Goal: Task Accomplishment & Management: Complete application form

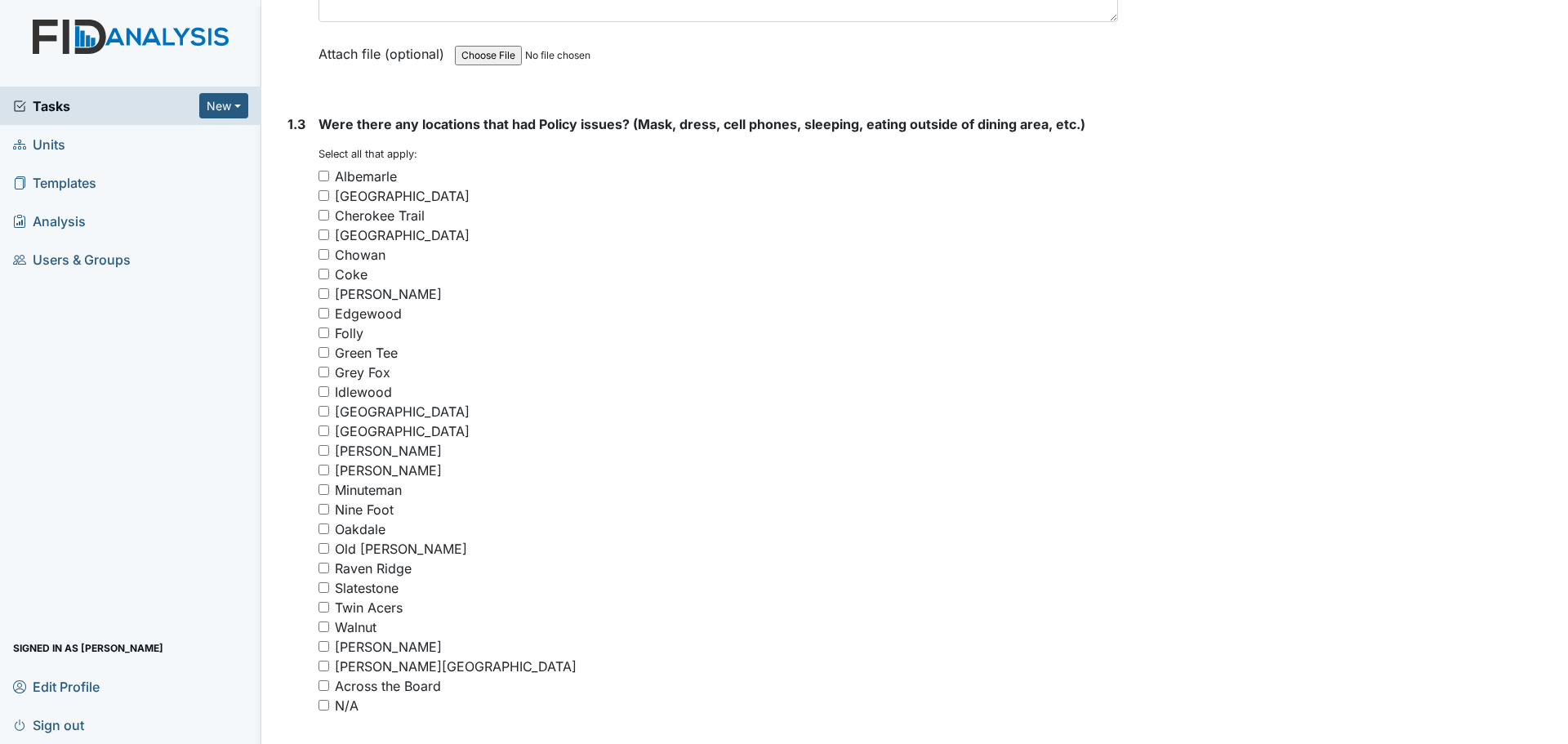
scroll to position [1062, 0]
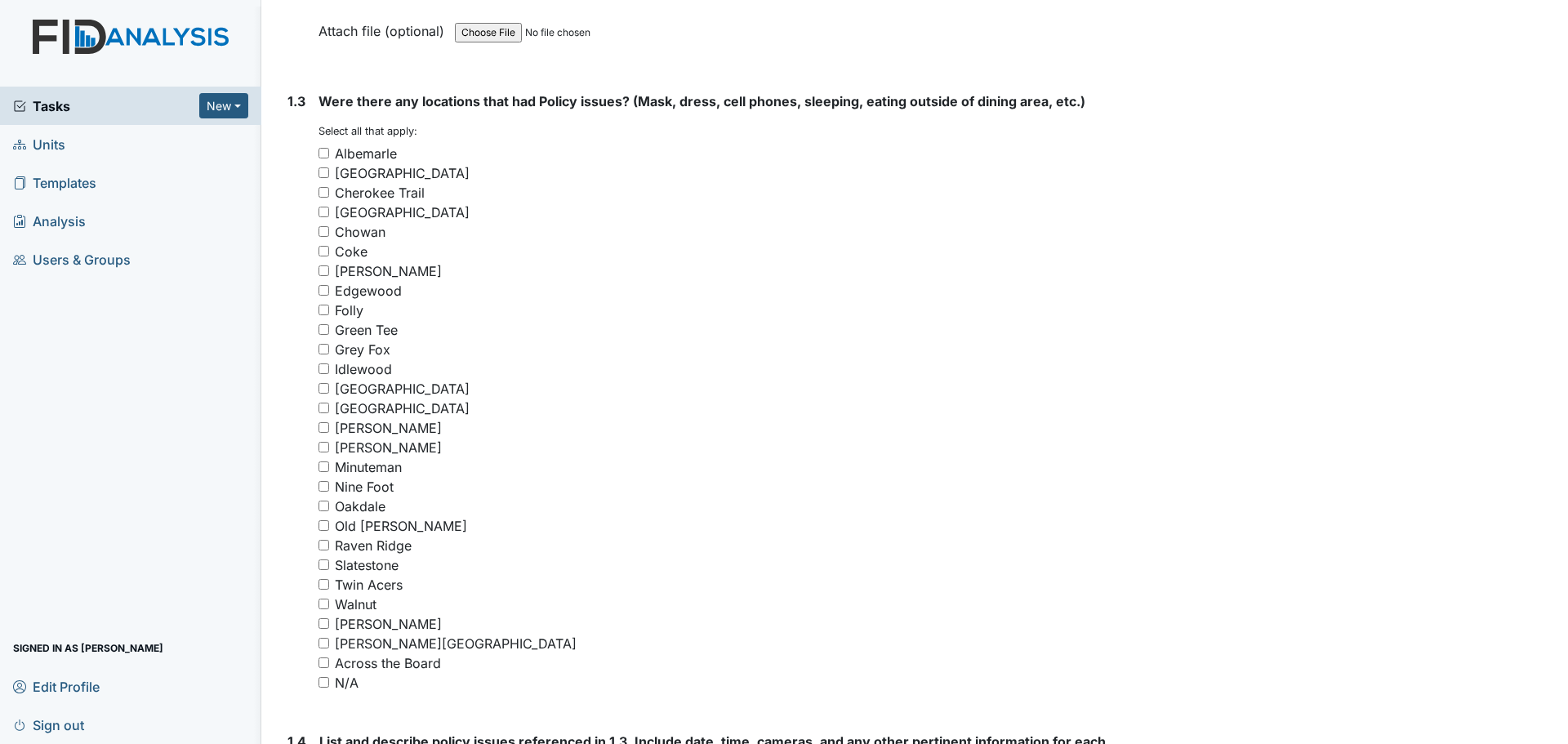
click at [325, 687] on div "N/A" at bounding box center [718, 683] width 800 height 20
click at [325, 682] on input "N/A" at bounding box center [323, 682] width 11 height 11
checkbox input "true"
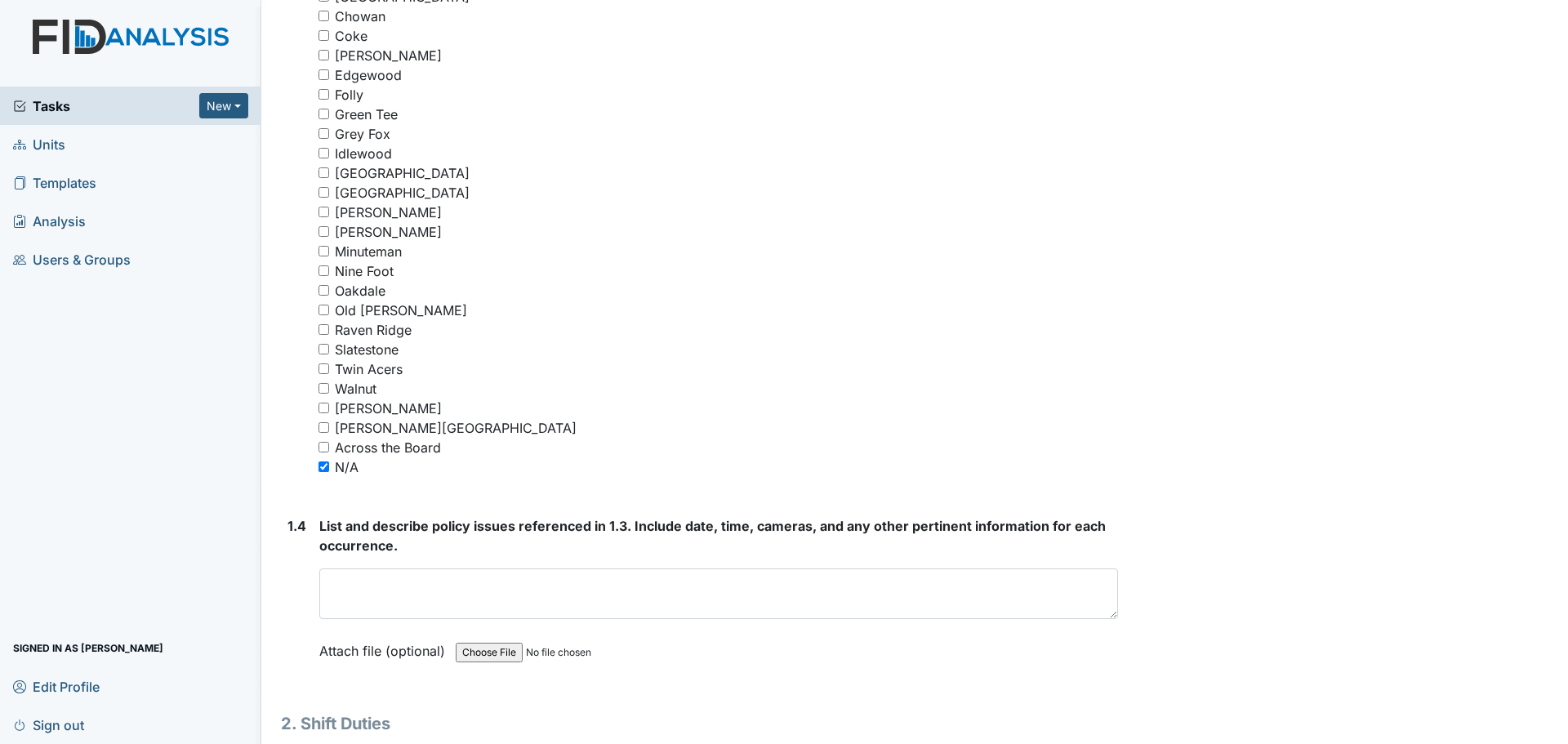
scroll to position [1307, 0]
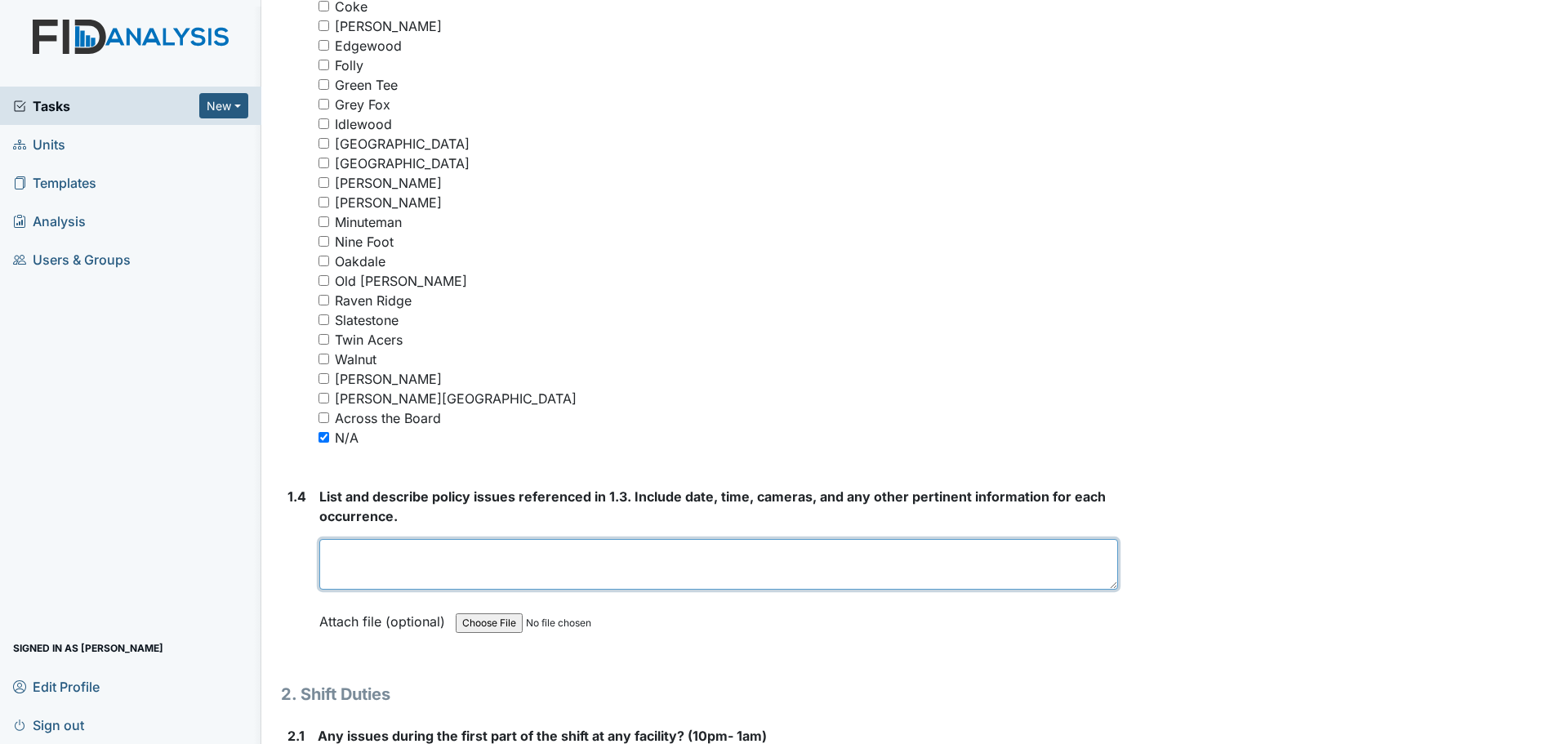
click at [681, 563] on textarea at bounding box center [718, 564] width 799 height 51
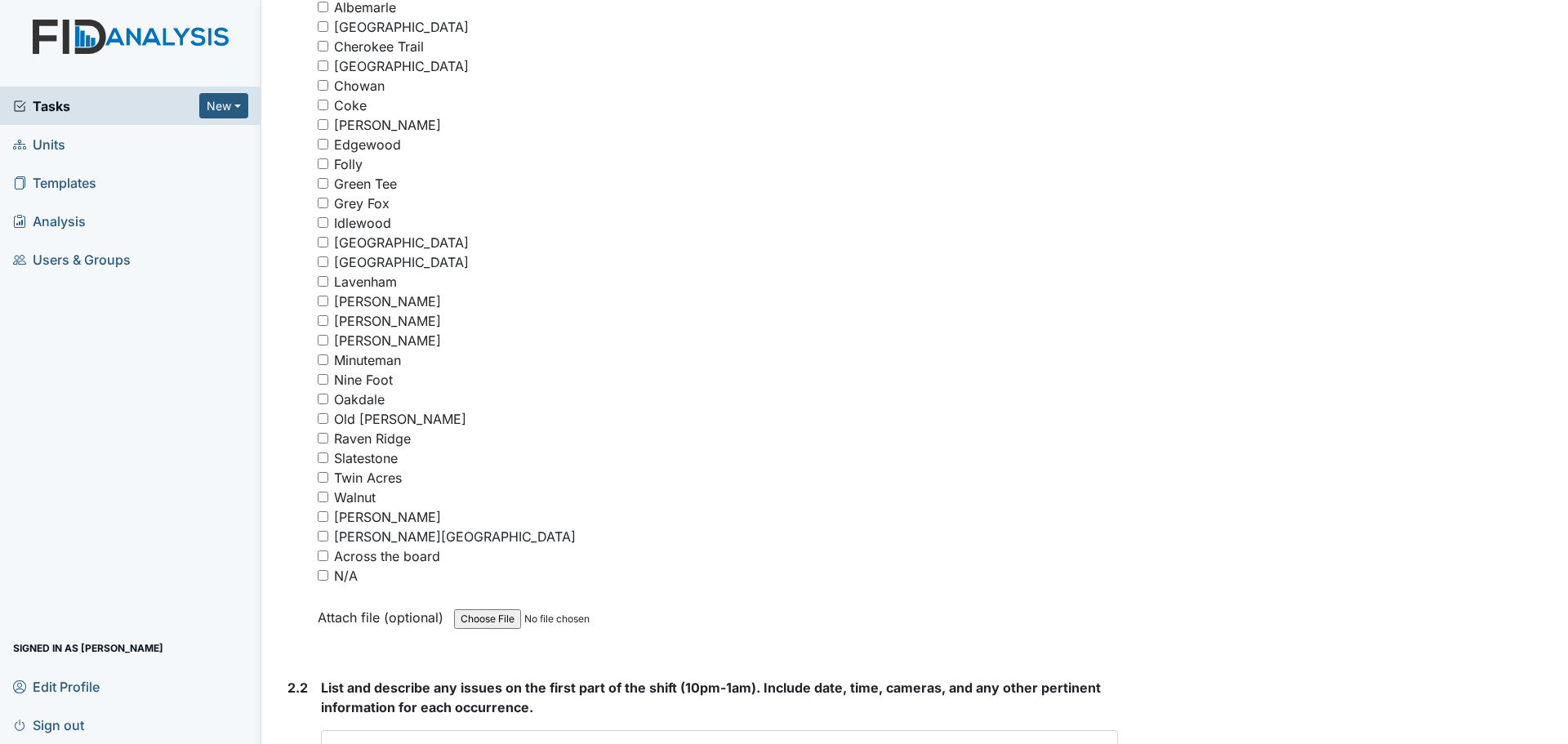
scroll to position [2123, 0]
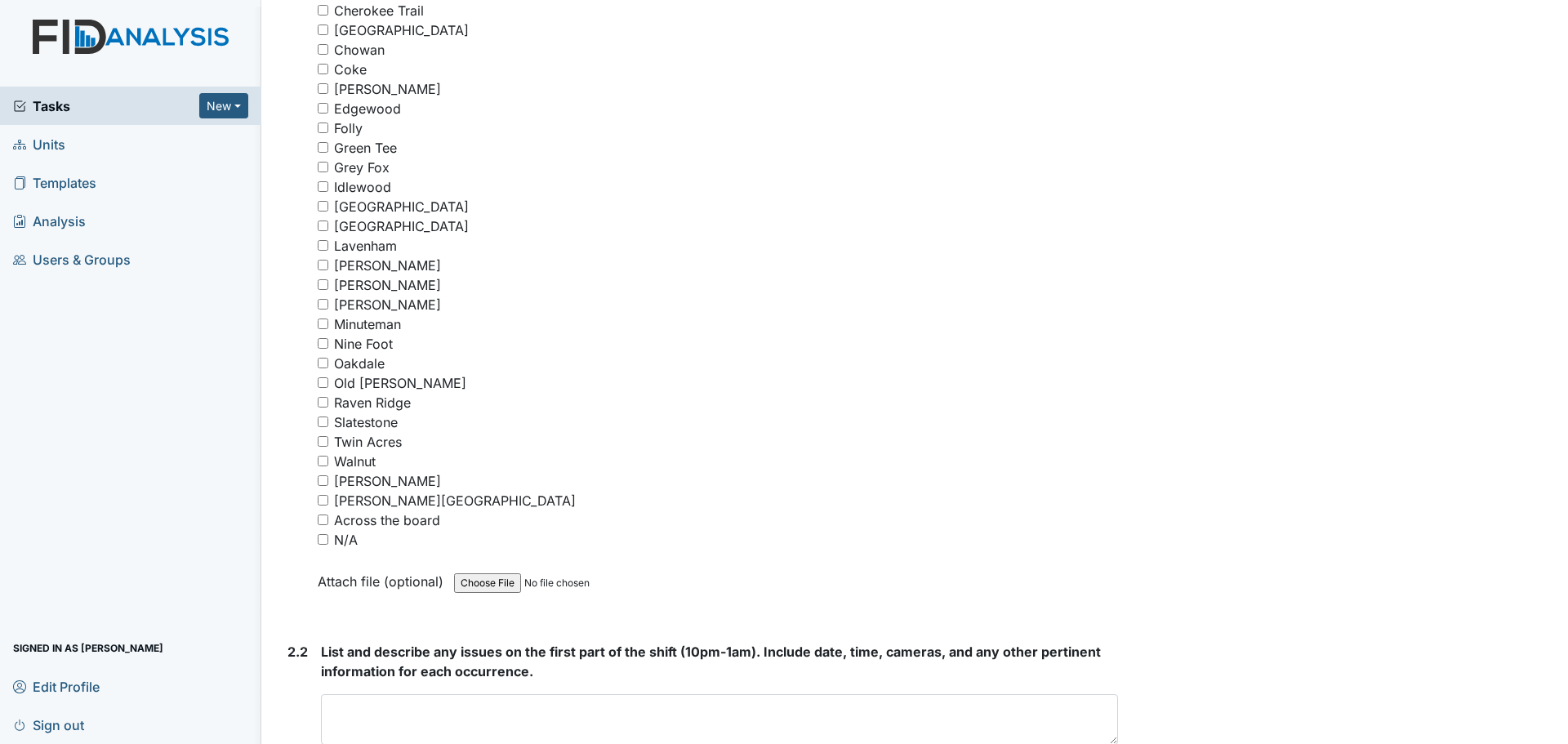
type textarea "Nothing to report."
click at [323, 540] on input "N/A" at bounding box center [323, 540] width 11 height 11
checkbox input "true"
click at [722, 722] on textarea at bounding box center [719, 719] width 797 height 51
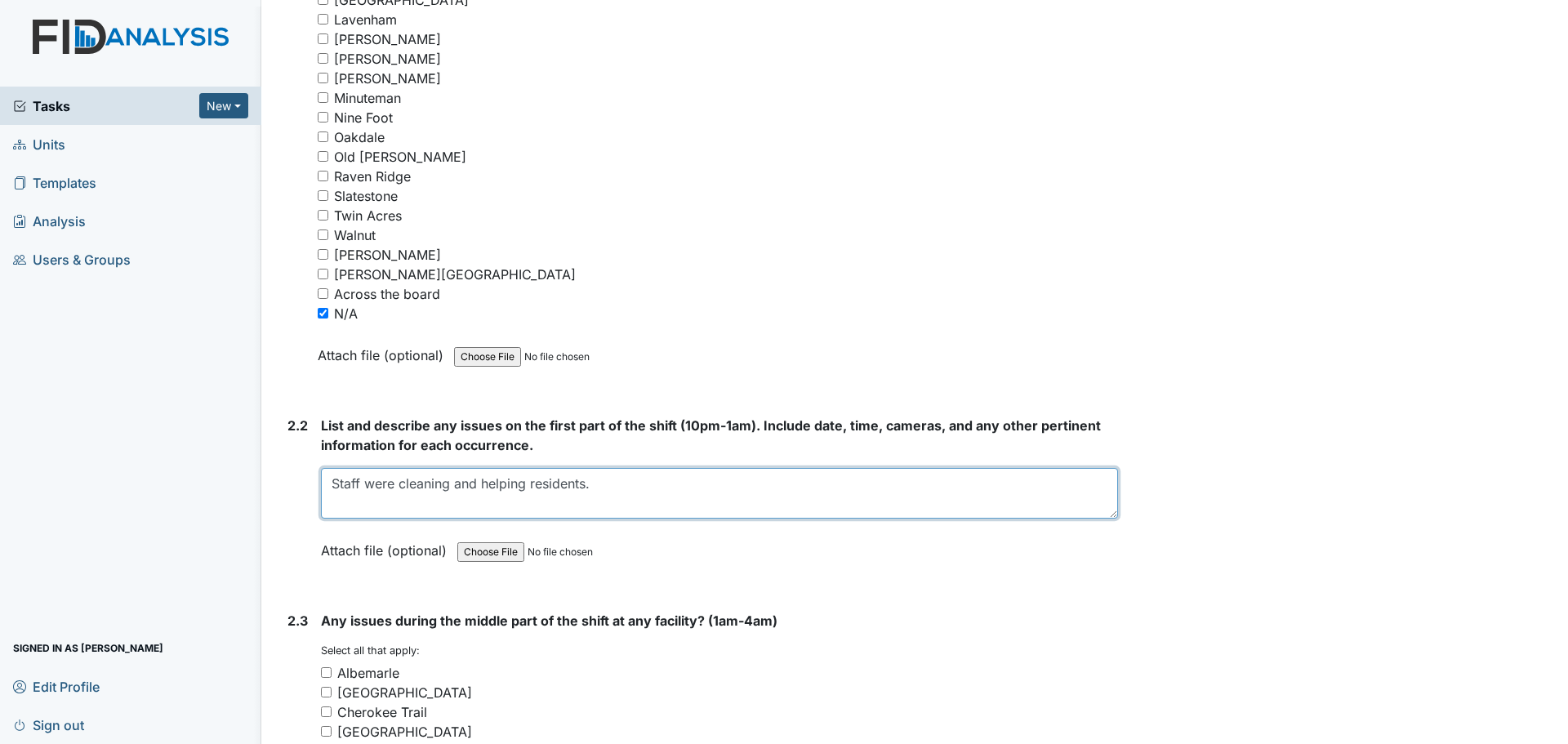
scroll to position [2368, 0]
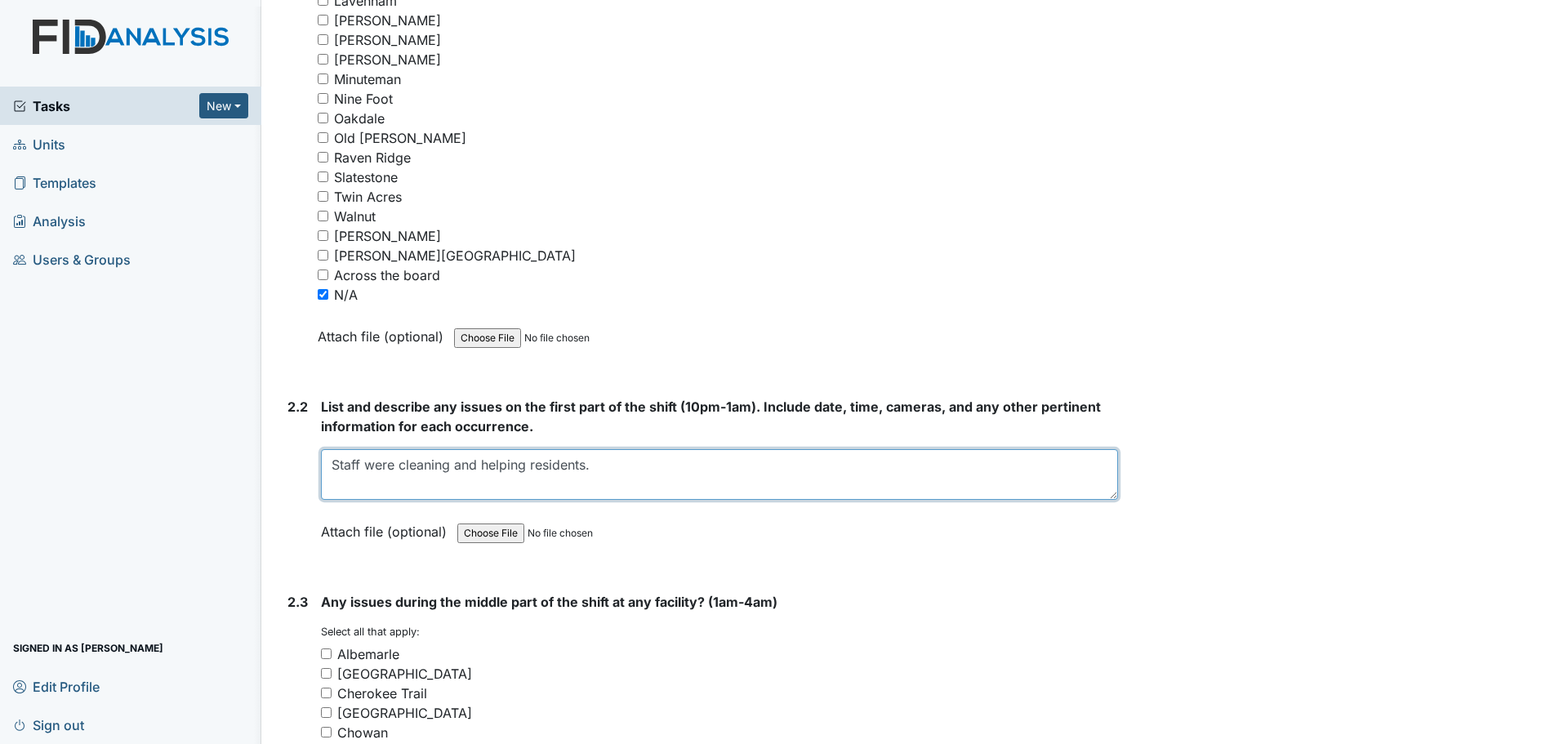
type textarea "Staff were cleaning and helping residents."
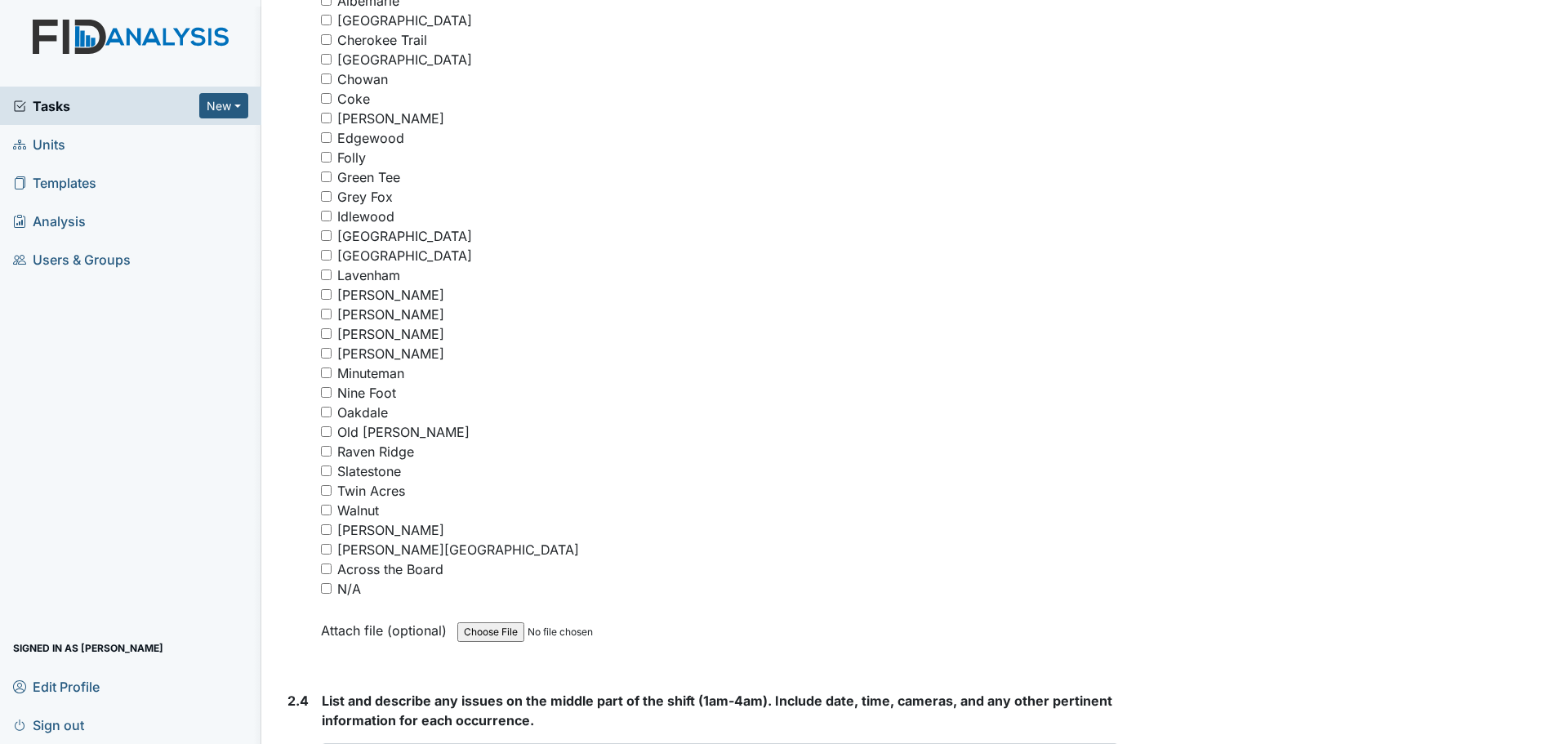
scroll to position [3103, 0]
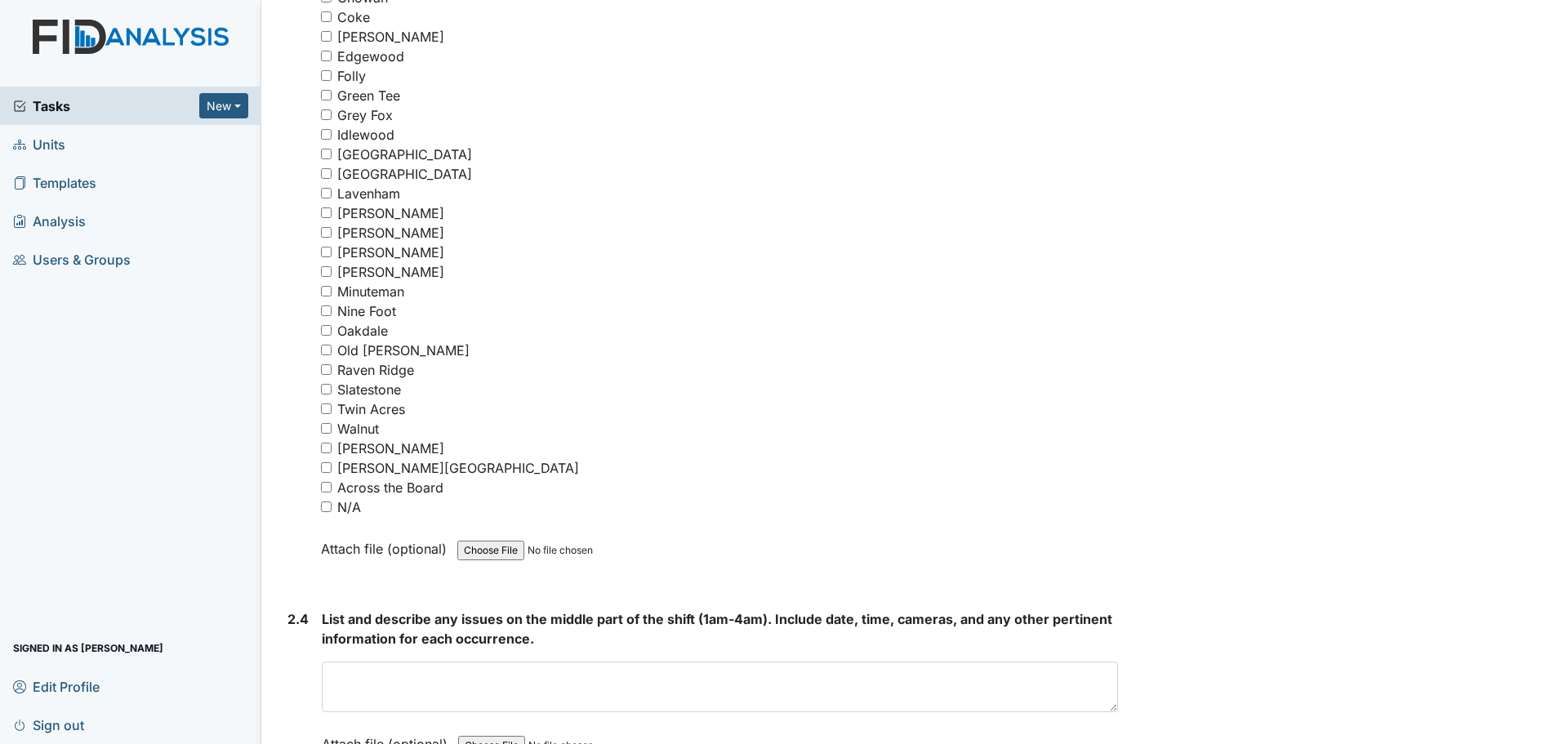
click at [329, 509] on input "N/A" at bounding box center [326, 506] width 11 height 11
checkbox input "true"
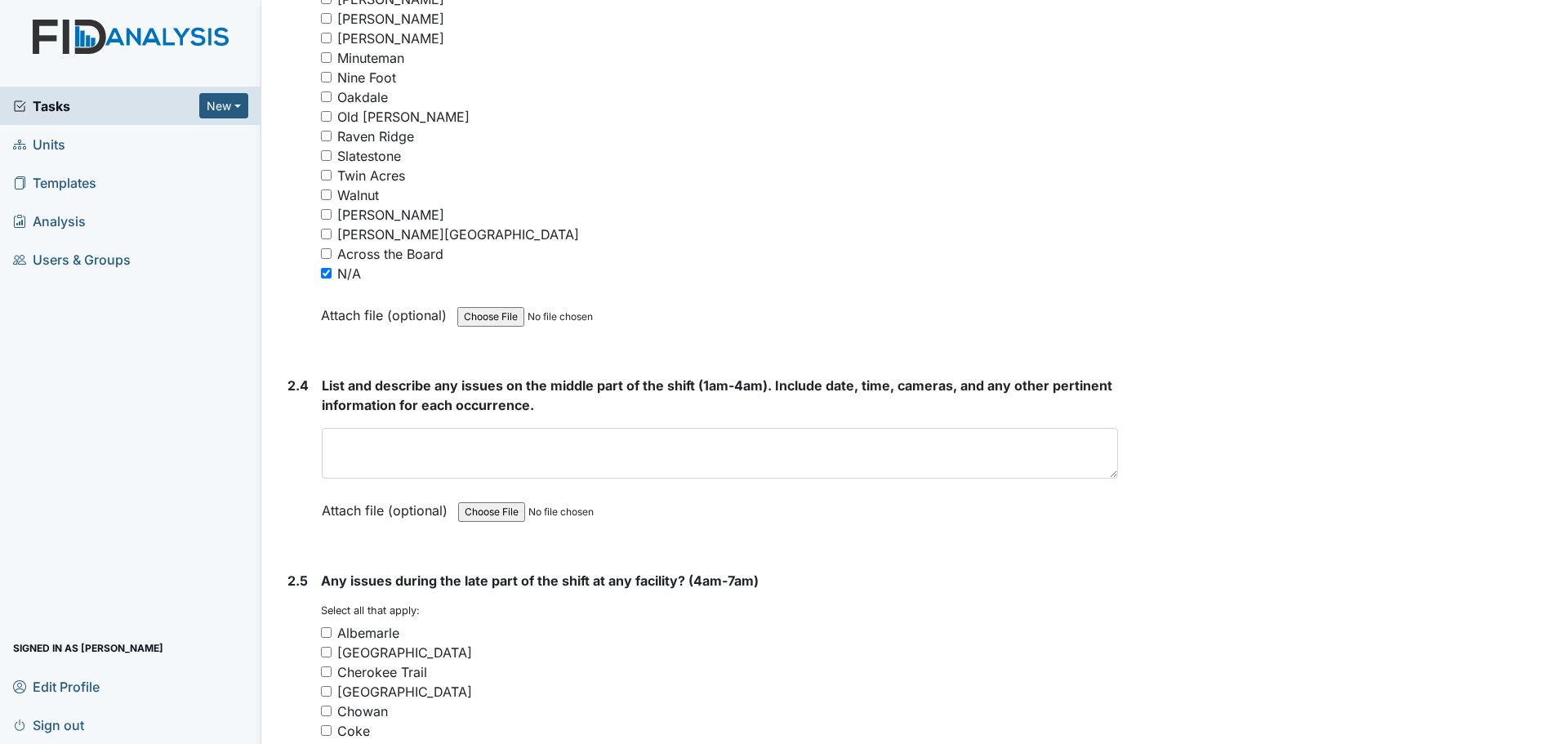
scroll to position [3348, 0]
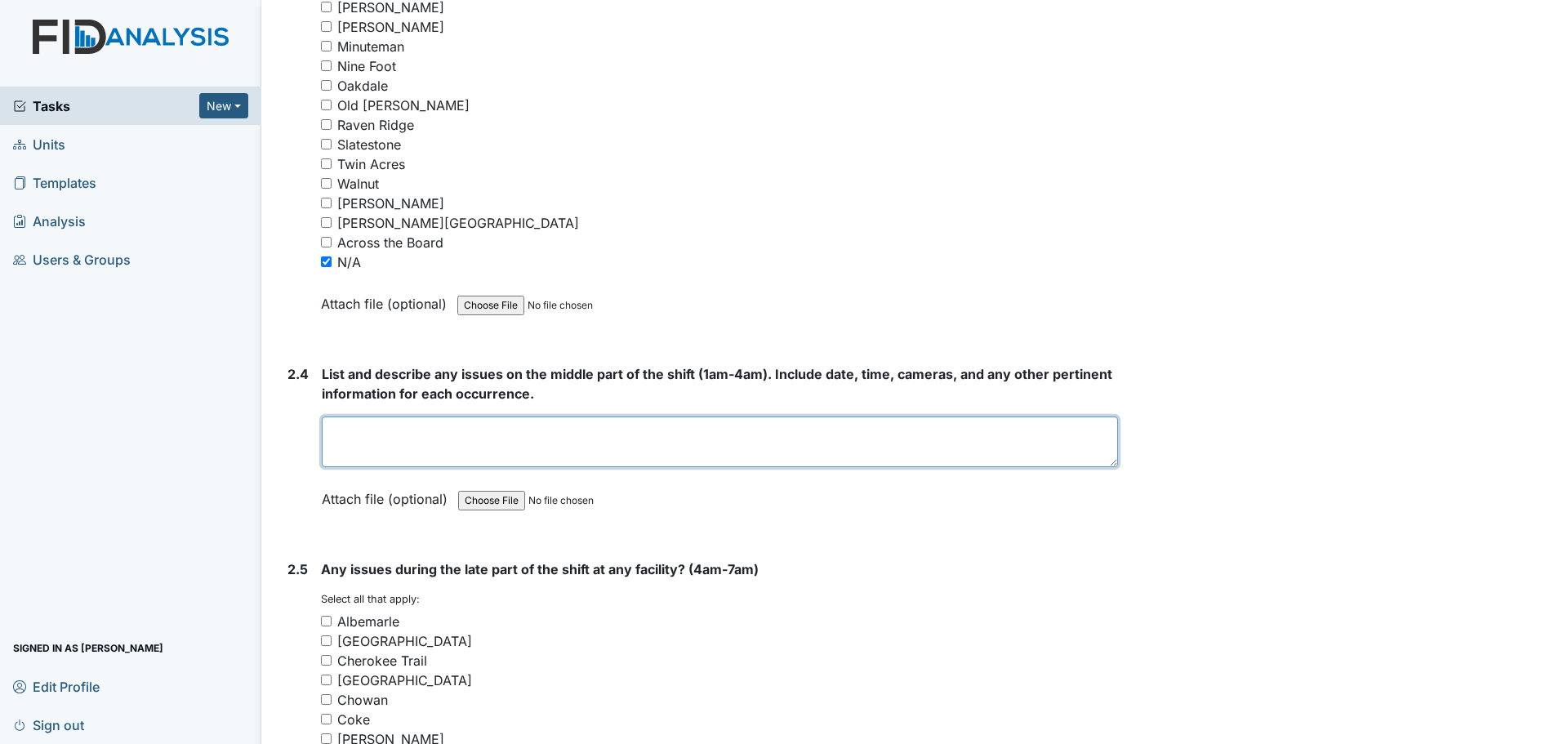
click at [565, 449] on textarea at bounding box center [720, 441] width 796 height 51
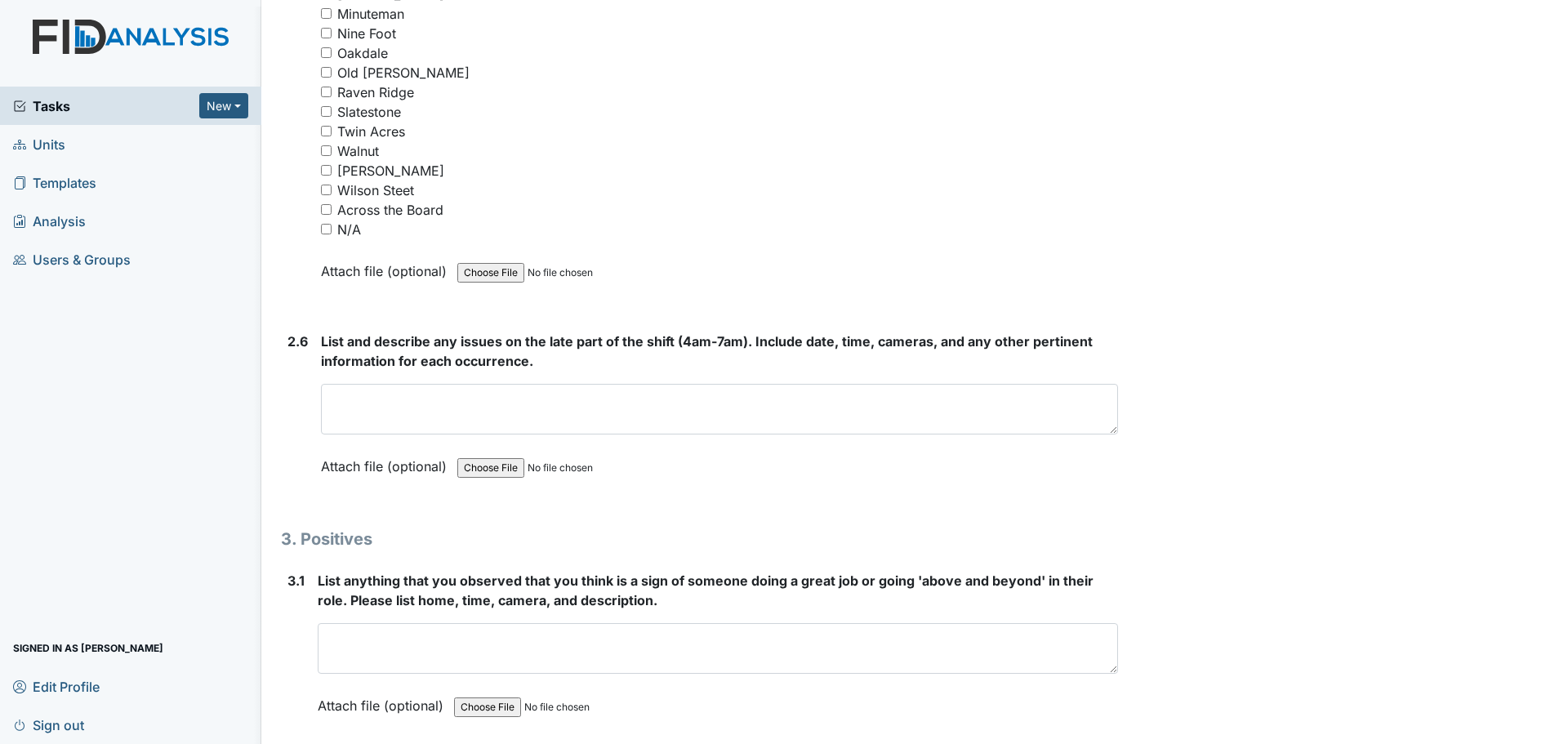
scroll to position [4446, 0]
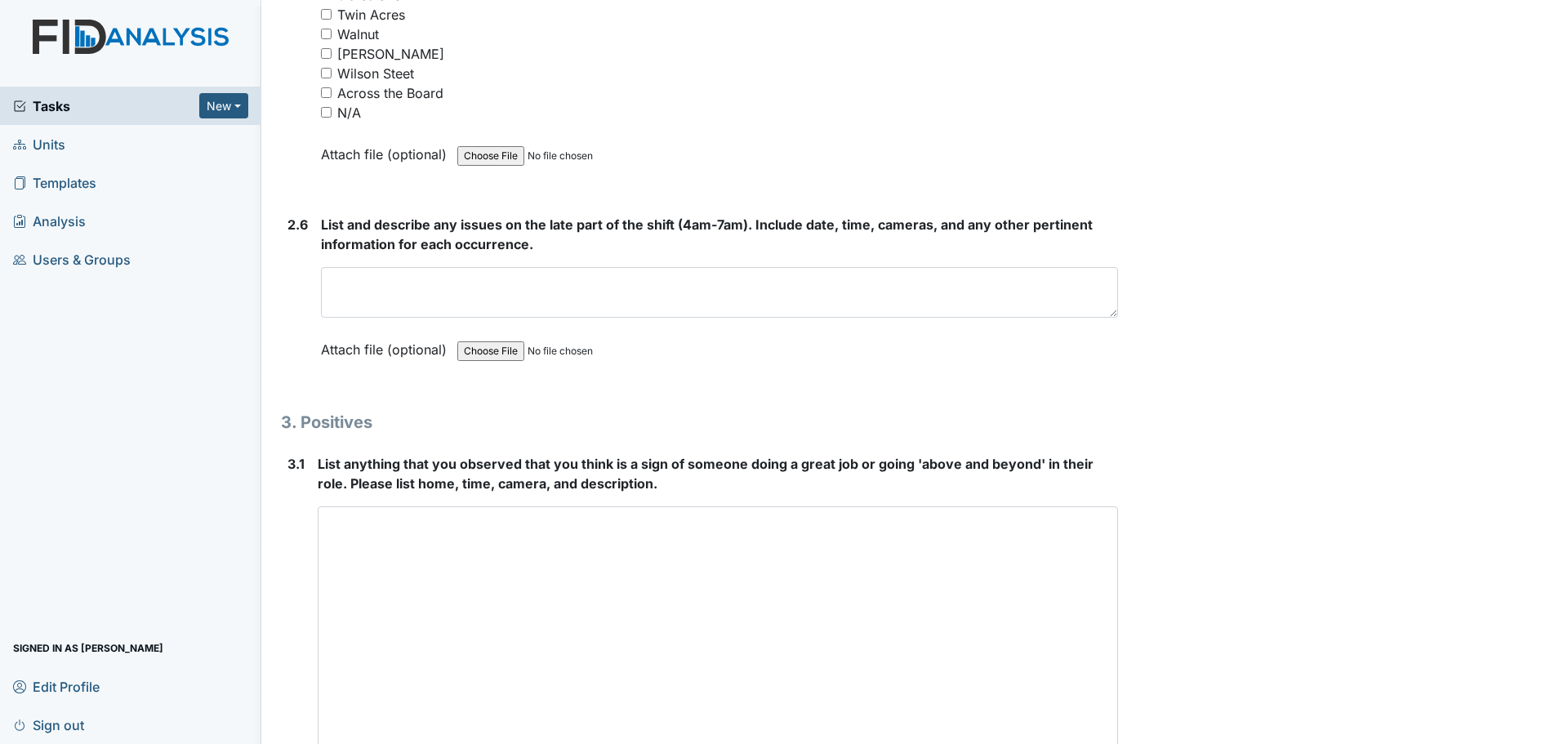
drag, startPoint x: 1103, startPoint y: 552, endPoint x: 1073, endPoint y: 782, distance: 231.9
click at [1073, 743] on html "Tasks New Form Inspection Document Bundle Units Templates Analysis Users & Grou…" at bounding box center [784, 372] width 1568 height 744
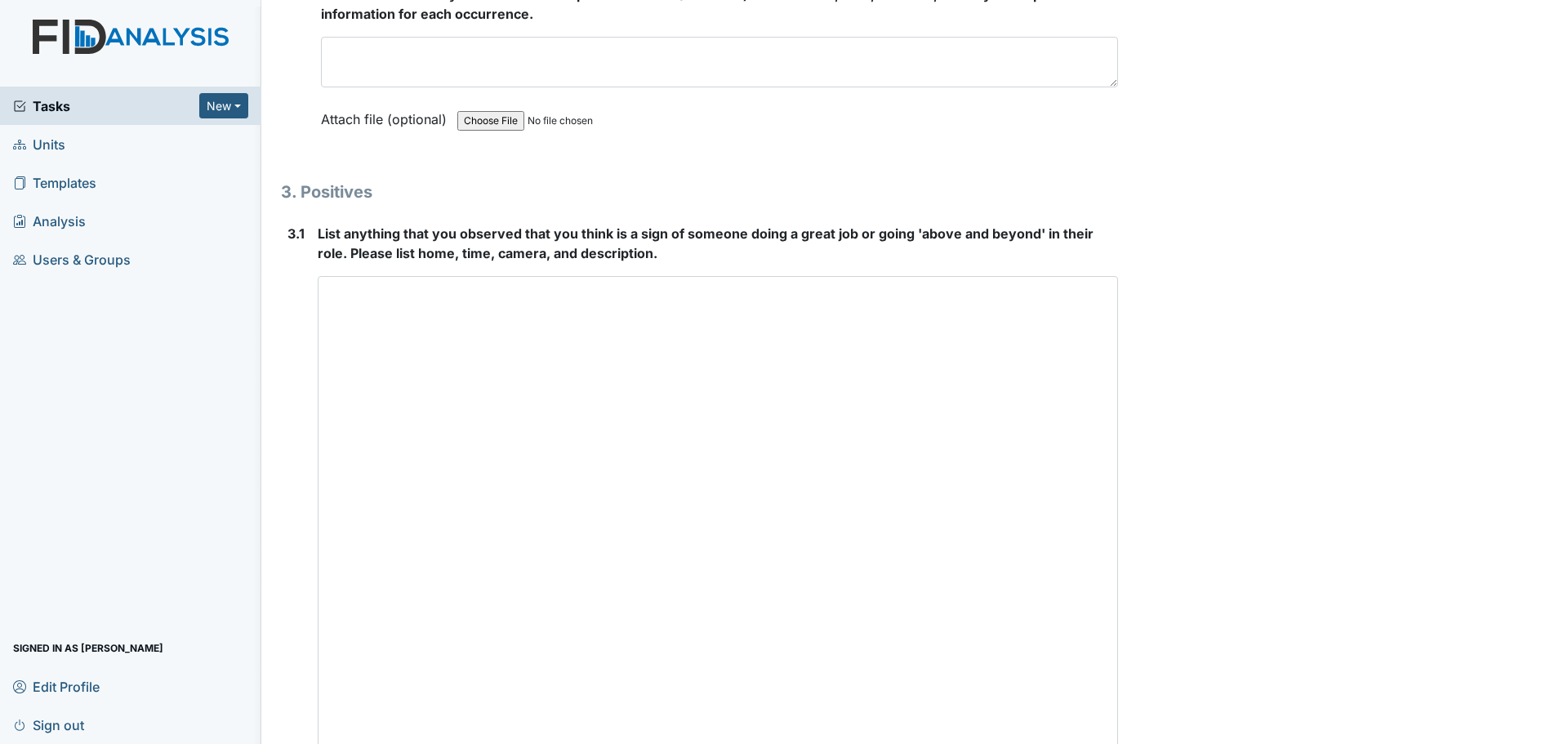
drag, startPoint x: 1100, startPoint y: 552, endPoint x: 1159, endPoint y: 735, distance: 192.3
click at [1134, 743] on html "Tasks New Form Inspection Document Bundle Units Templates Analysis Users & Grou…" at bounding box center [784, 372] width 1568 height 744
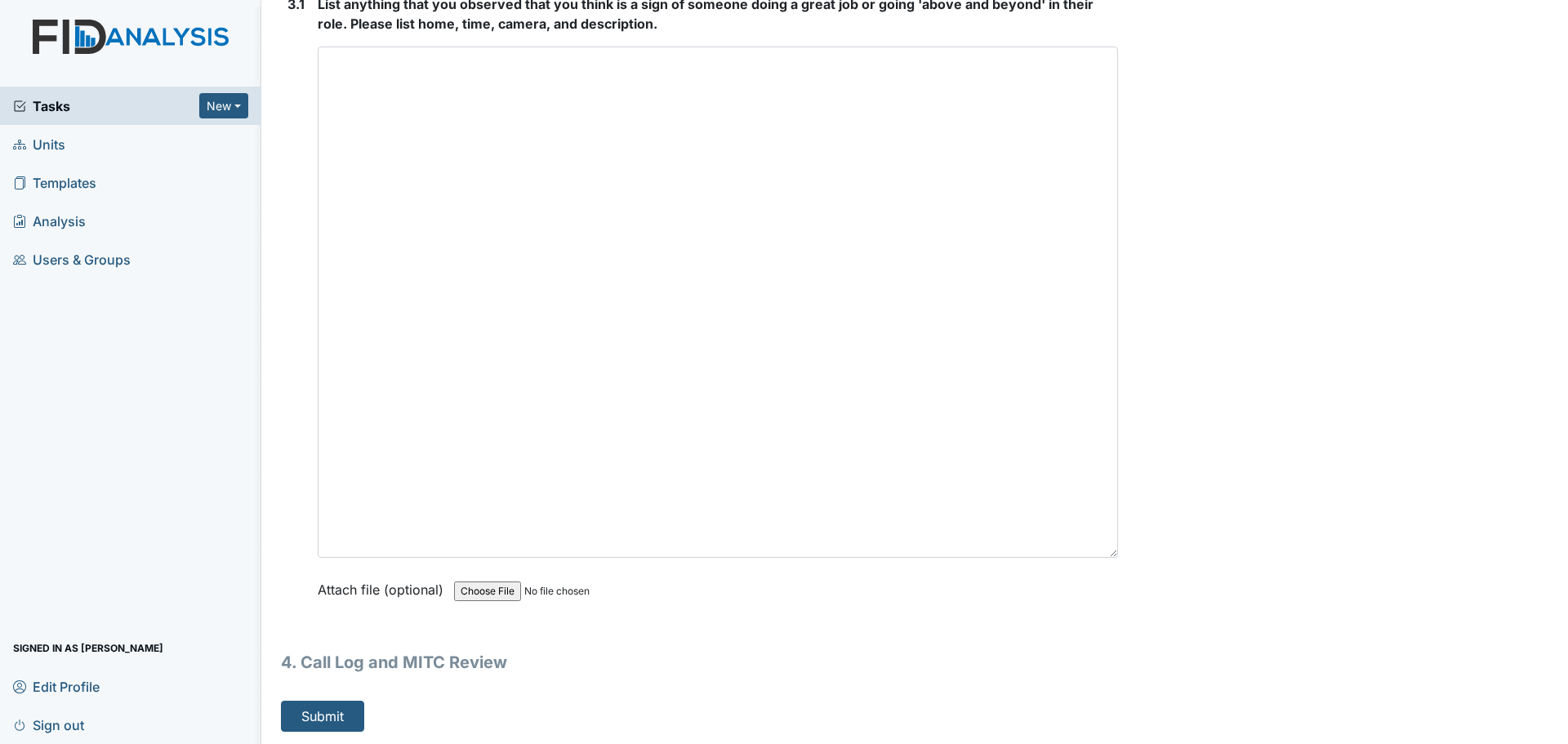
scroll to position [4906, 0]
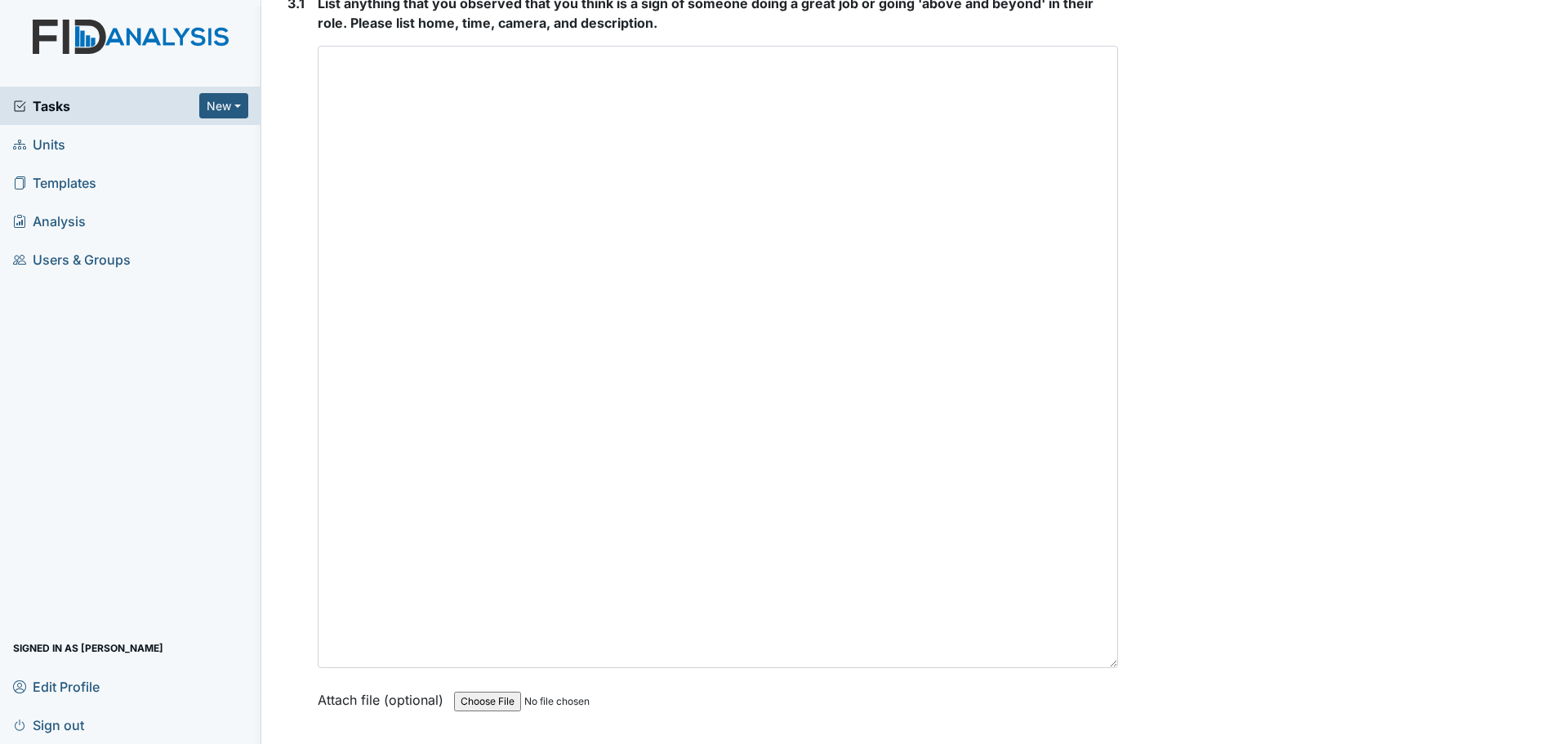
drag, startPoint x: 1107, startPoint y: 544, endPoint x: 1124, endPoint y: 671, distance: 128.1
type textarea "Staff were cleaning and helping residents."
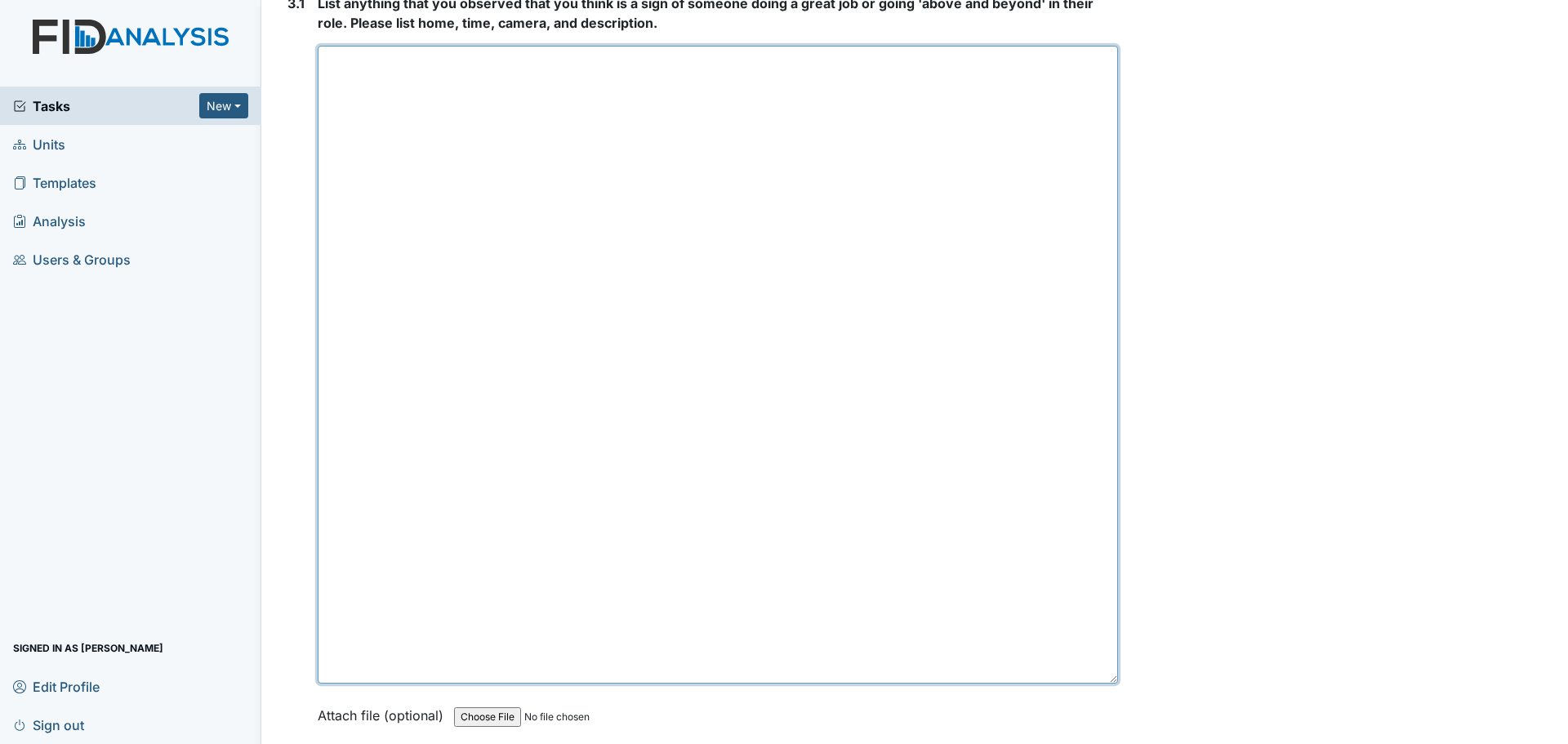
click at [869, 353] on textarea at bounding box center [717, 364] width 801 height 638
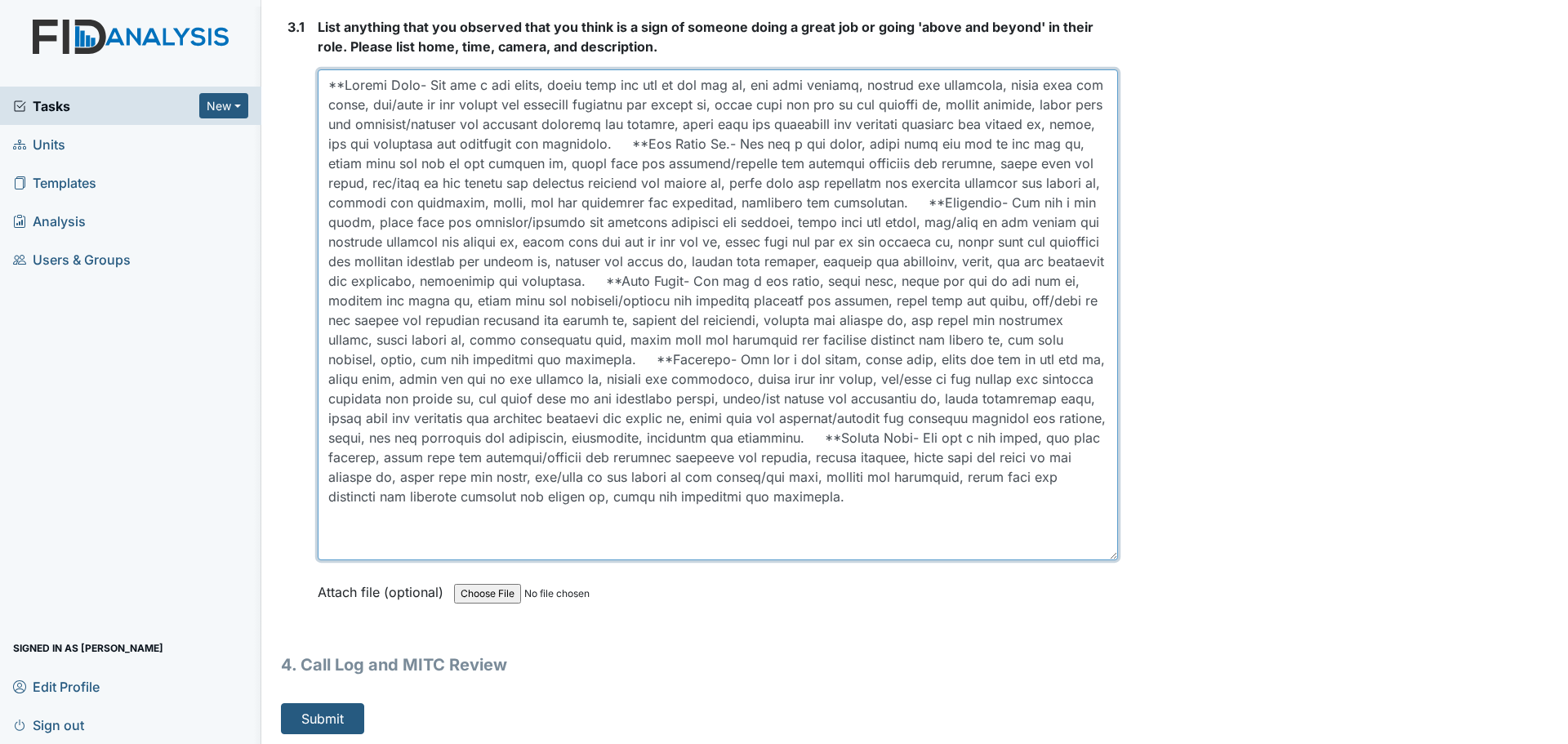
scroll to position [4881, 0]
drag, startPoint x: 1103, startPoint y: 681, endPoint x: 1095, endPoint y: 530, distance: 151.2
click at [1095, 530] on textarea at bounding box center [717, 315] width 801 height 490
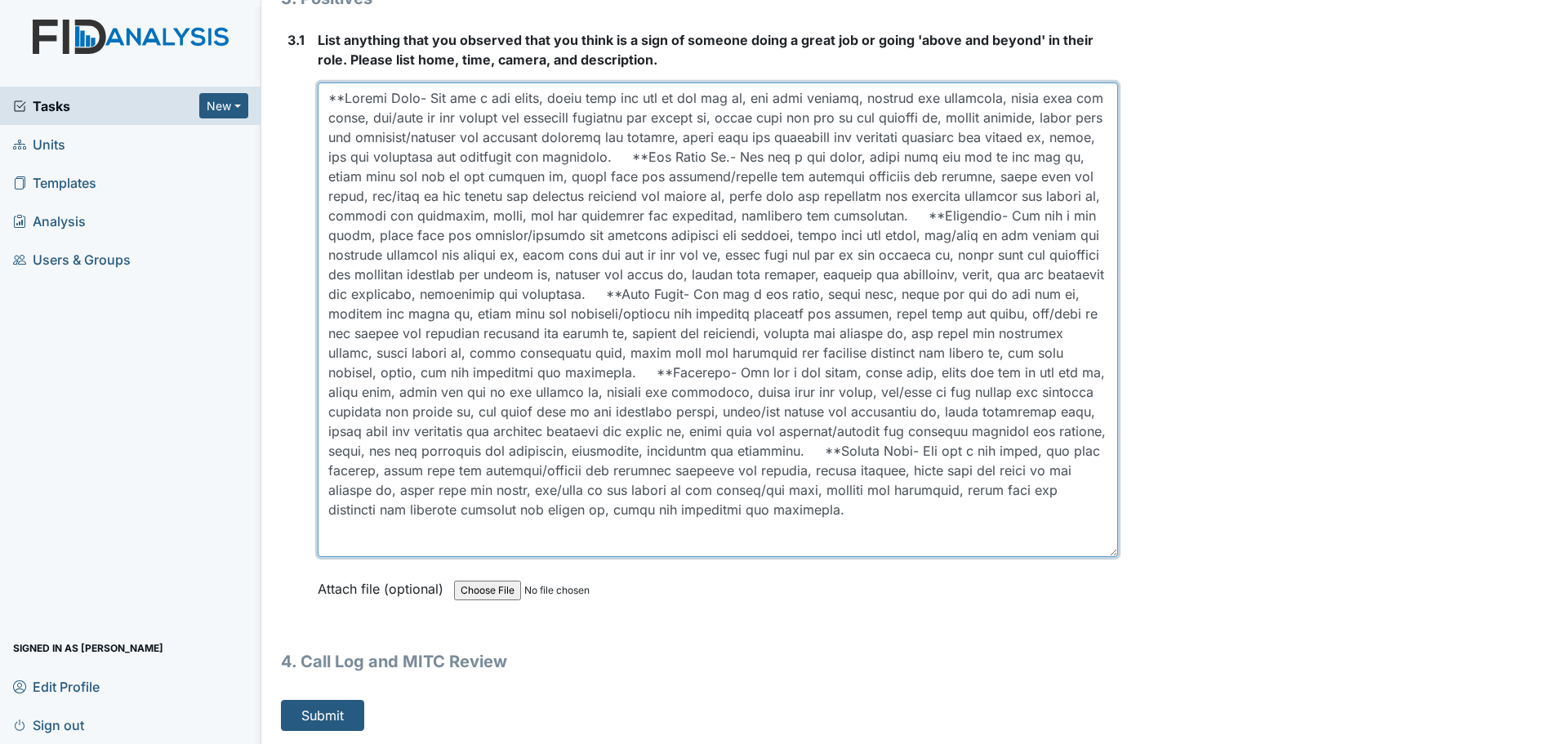
scroll to position [4869, 0]
drag, startPoint x: 1102, startPoint y: 554, endPoint x: 1102, endPoint y: 540, distance: 14.0
click at [1102, 540] on textarea at bounding box center [717, 320] width 801 height 475
type textarea "**[PERSON_NAME] Loop- She did a med count, wiped down and mop in the med rm, di…"
